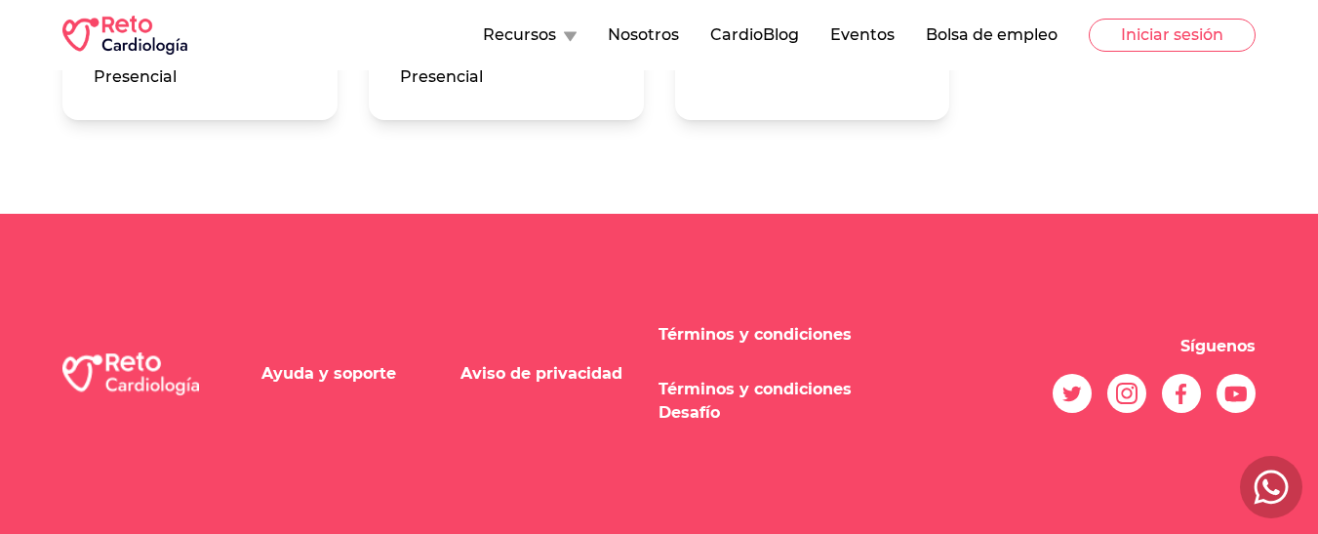
scroll to position [5073, 0]
click at [1192, 27] on button "Iniciar sesión" at bounding box center [1172, 35] width 167 height 33
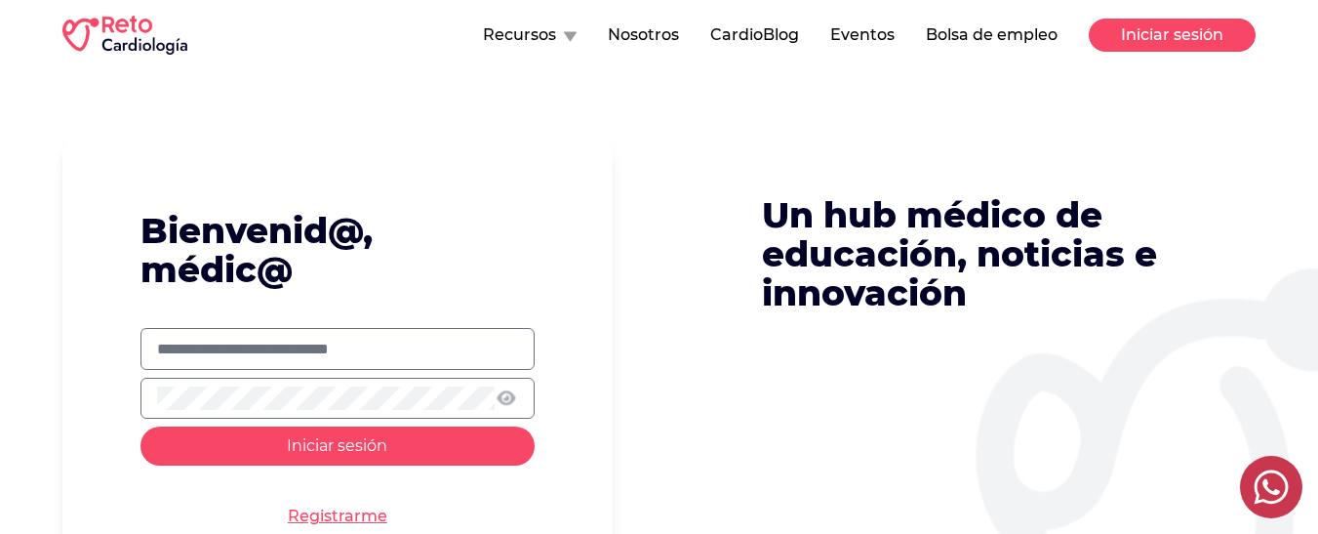
click at [1203, 40] on button "Iniciar sesión" at bounding box center [1172, 35] width 167 height 33
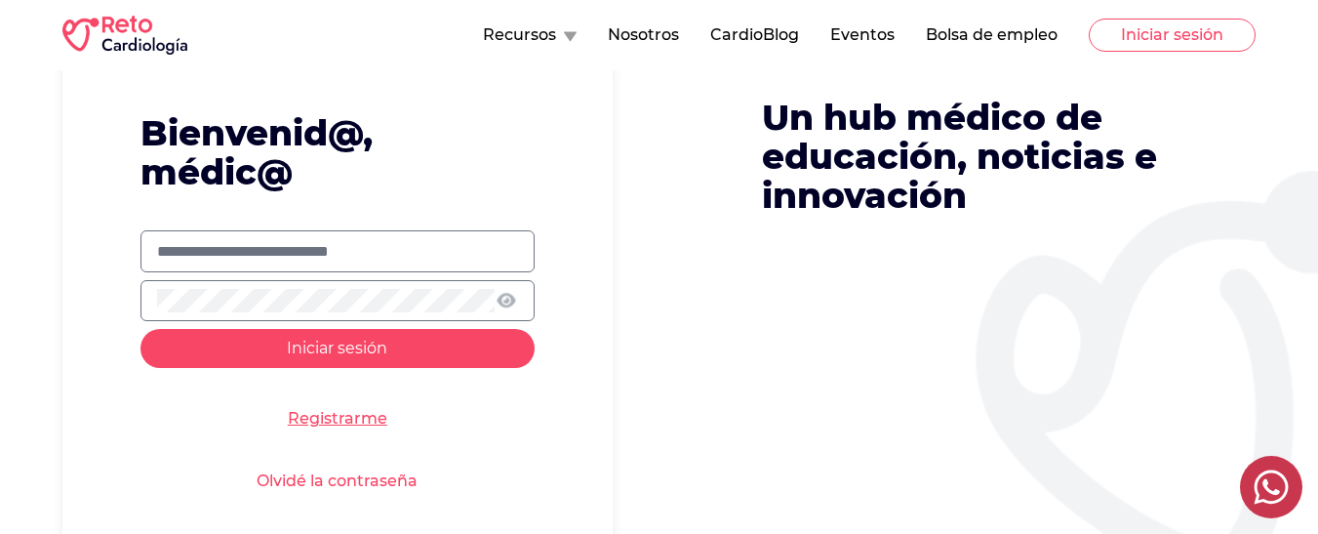
scroll to position [195, 0]
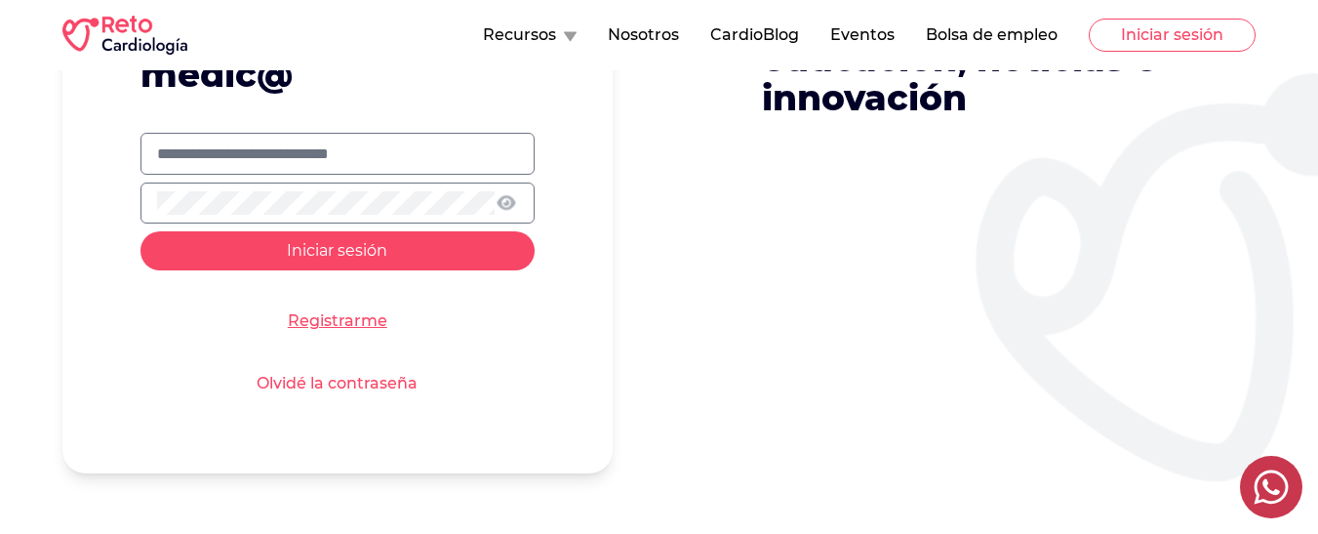
click at [335, 316] on link "Registrarme" at bounding box center [337, 320] width 99 height 23
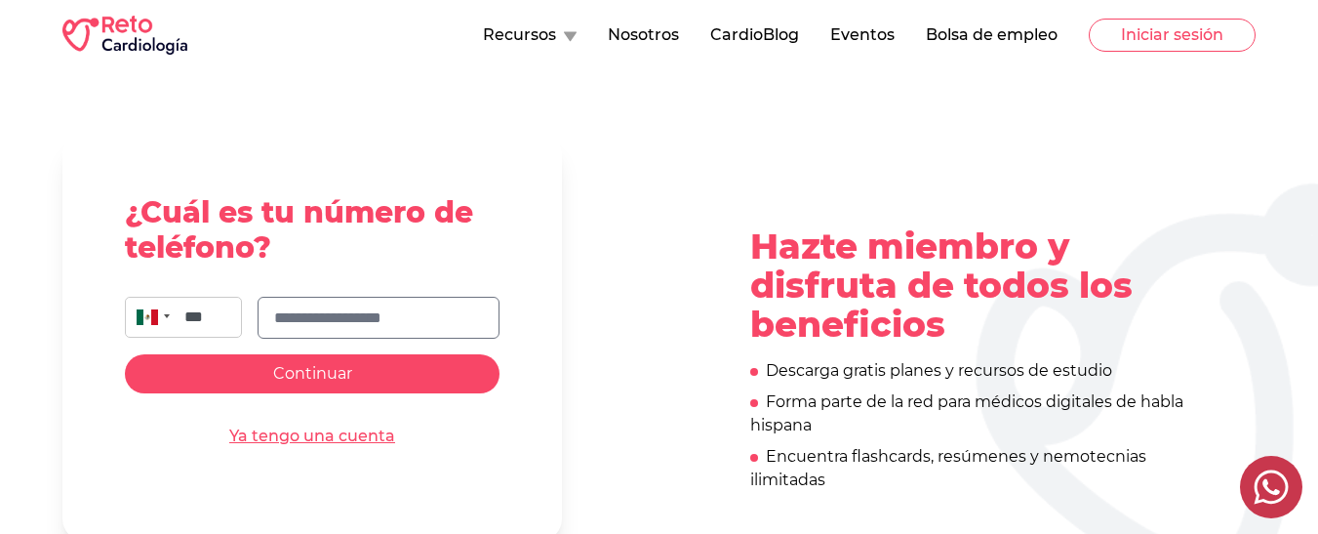
click at [328, 306] on input "text" at bounding box center [378, 317] width 209 height 23
type input "**********"
click at [304, 375] on span "Continuar" at bounding box center [312, 373] width 79 height 19
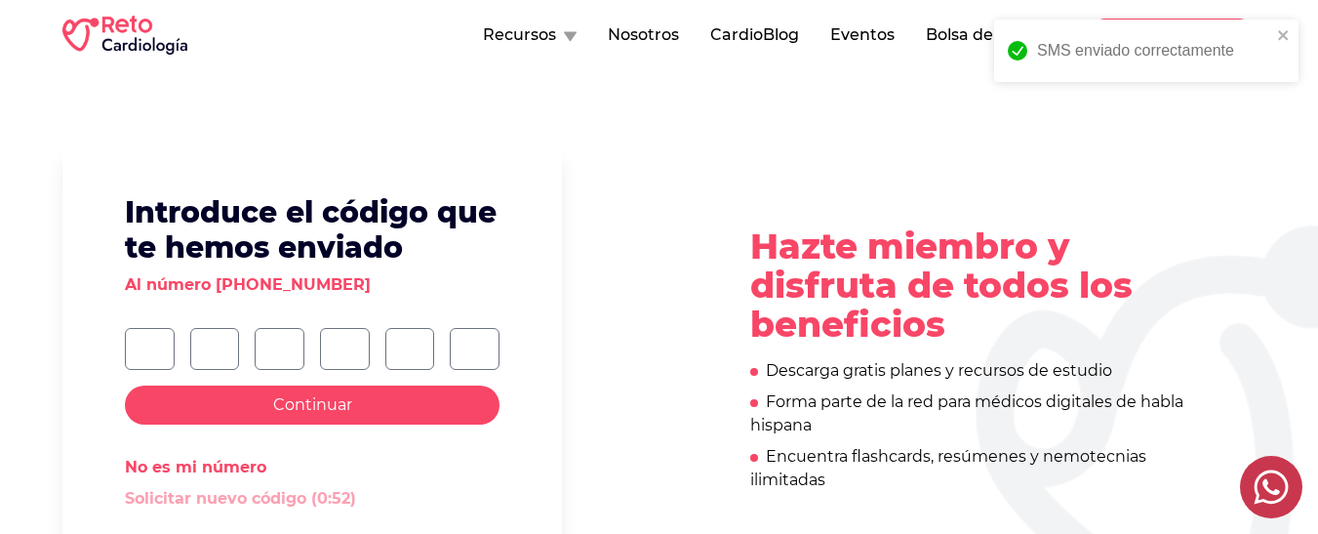
type input "*"
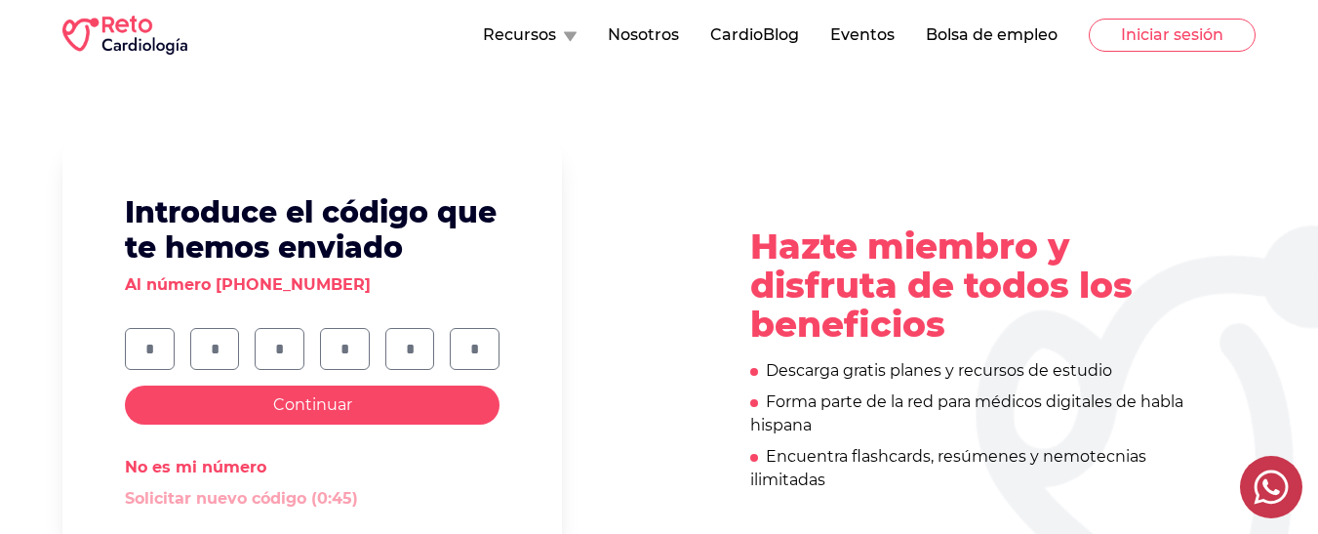
type input "*"
click at [240, 415] on button "Continuar" at bounding box center [312, 404] width 375 height 39
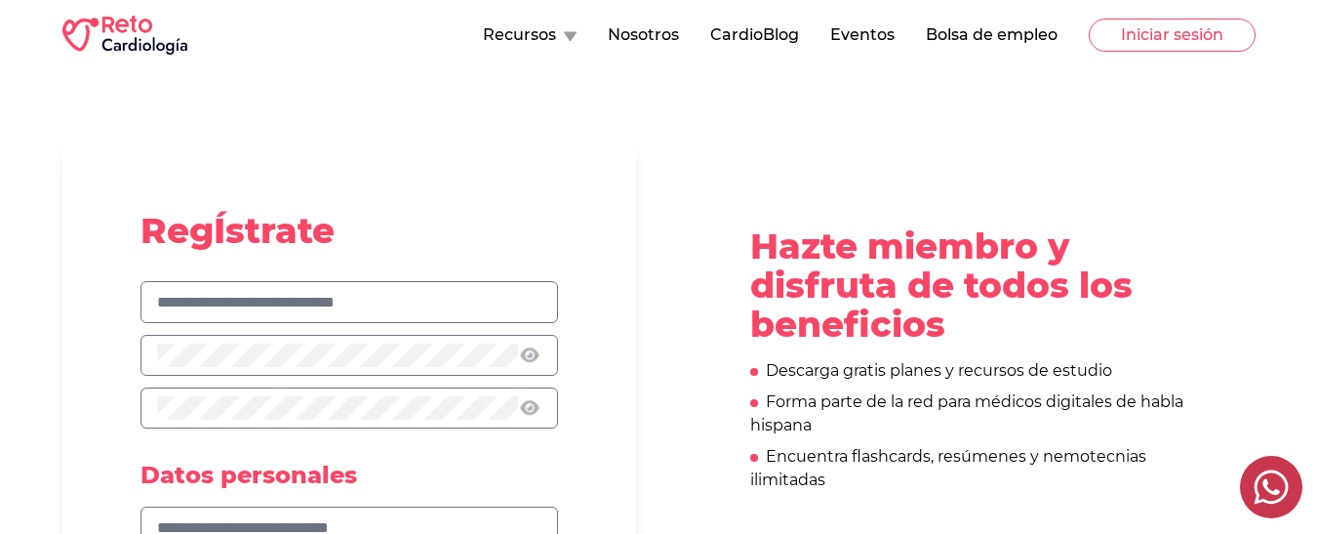
click at [283, 322] on div at bounding box center [348, 354] width 417 height 147
click at [289, 291] on input "text" at bounding box center [349, 302] width 384 height 23
type input "**********"
